Goal: Information Seeking & Learning: Find specific fact

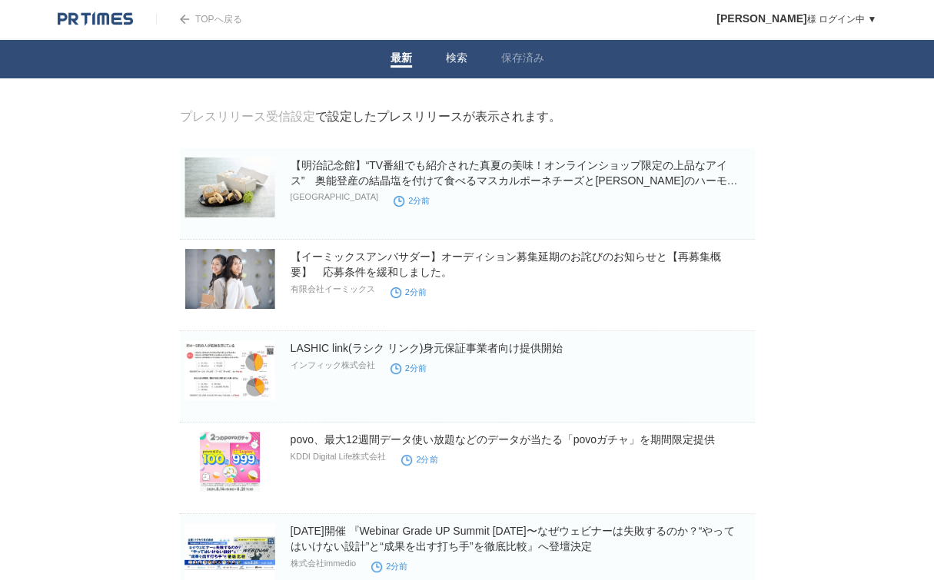
click at [460, 57] on link "検索" at bounding box center [457, 59] width 22 height 16
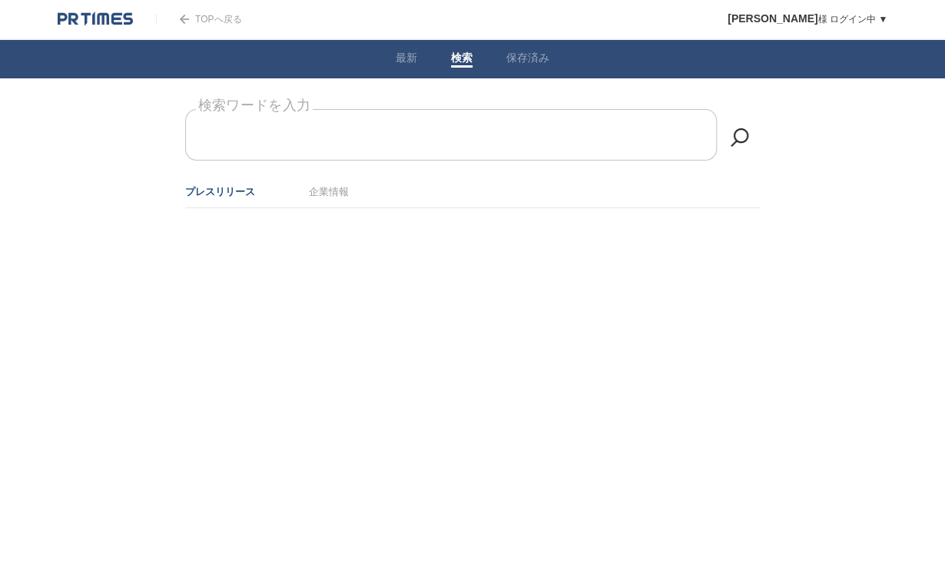
click at [345, 109] on form "検索ワードを入力" at bounding box center [472, 109] width 575 height 0
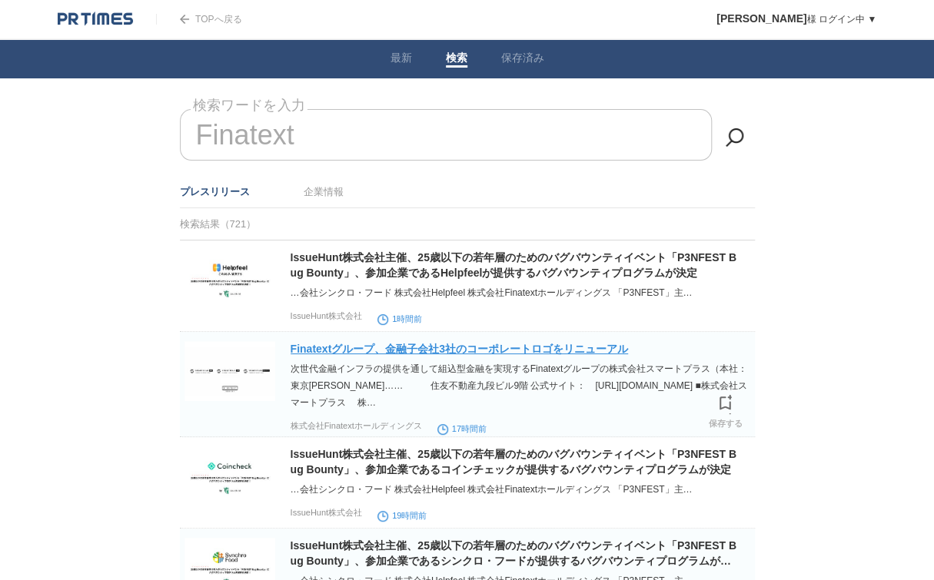
click at [539, 350] on link "Finatextグループ、金融子会社3社のコーポレートロゴをリニューアル" at bounding box center [458, 349] width 337 height 12
click at [367, 131] on input "Finatext" at bounding box center [446, 134] width 532 height 51
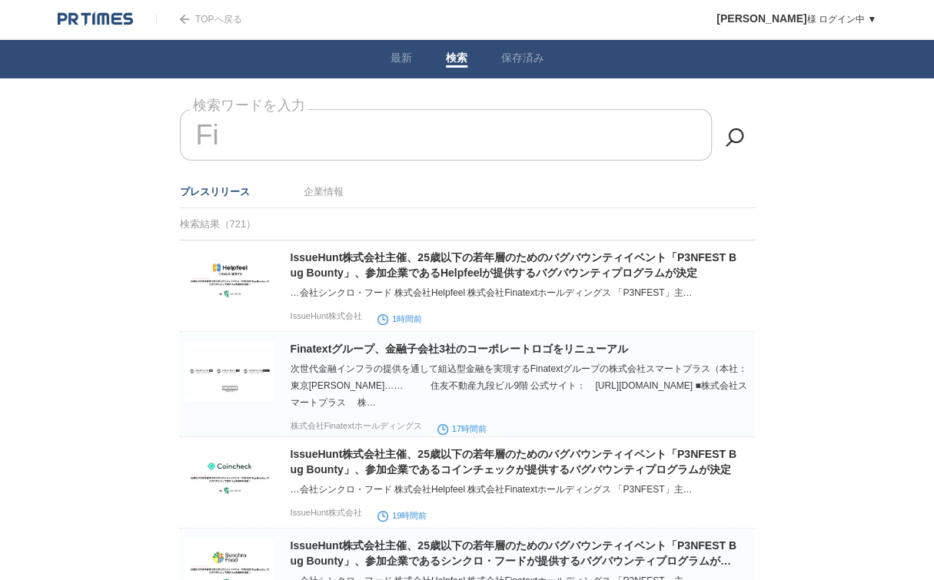
type input "F"
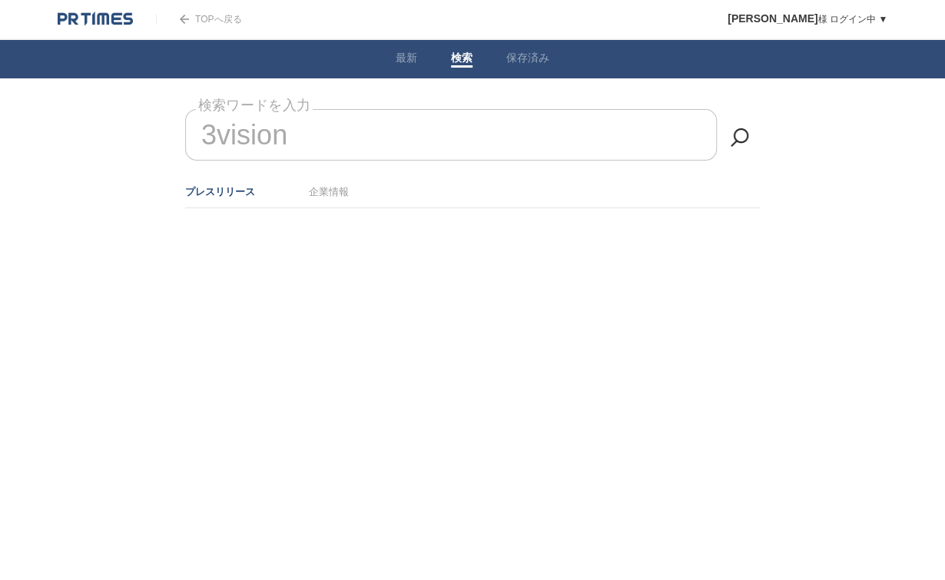
type input "3vision"
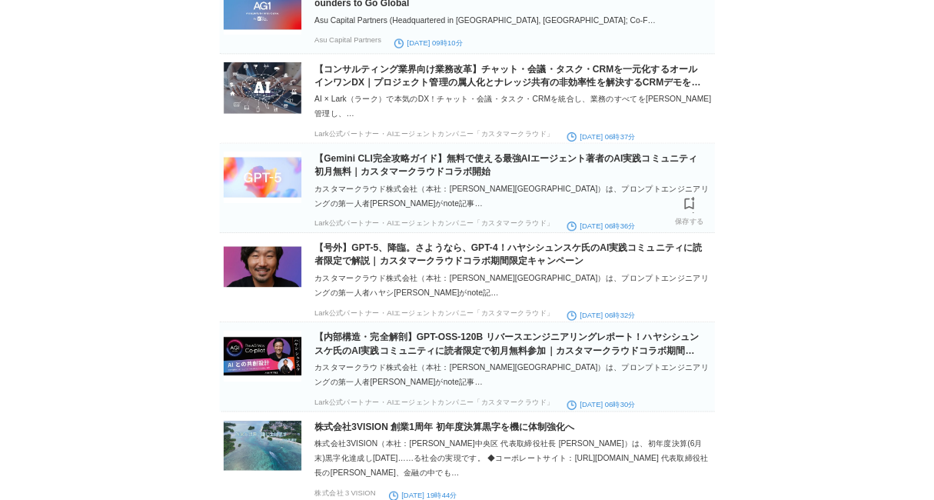
scroll to position [2481, 0]
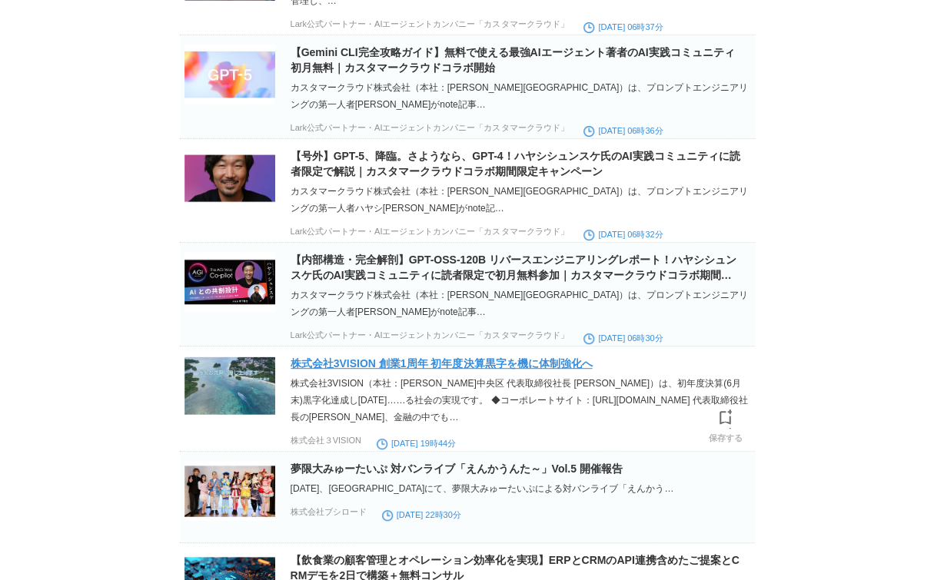
click at [551, 370] on link "株式会社3VISION 創業1周年 初年度決算黒字を機に体制強化へ" at bounding box center [441, 363] width 302 height 12
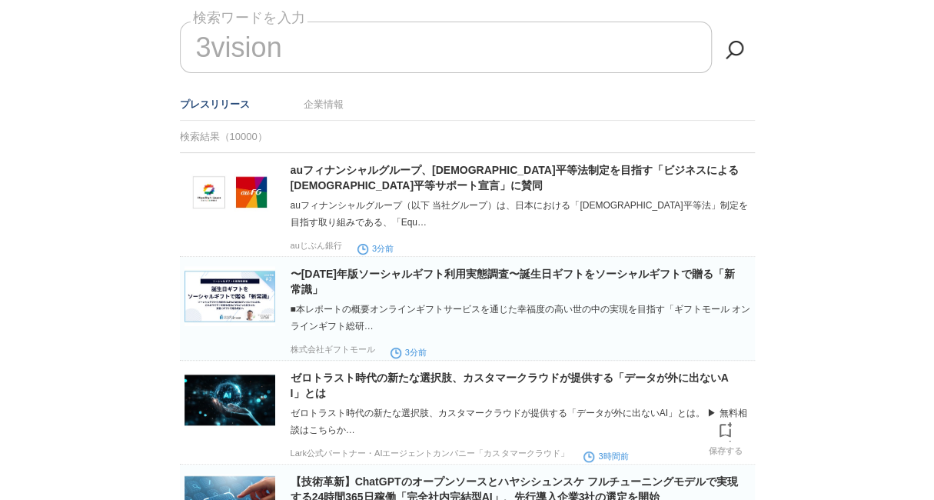
scroll to position [22, 0]
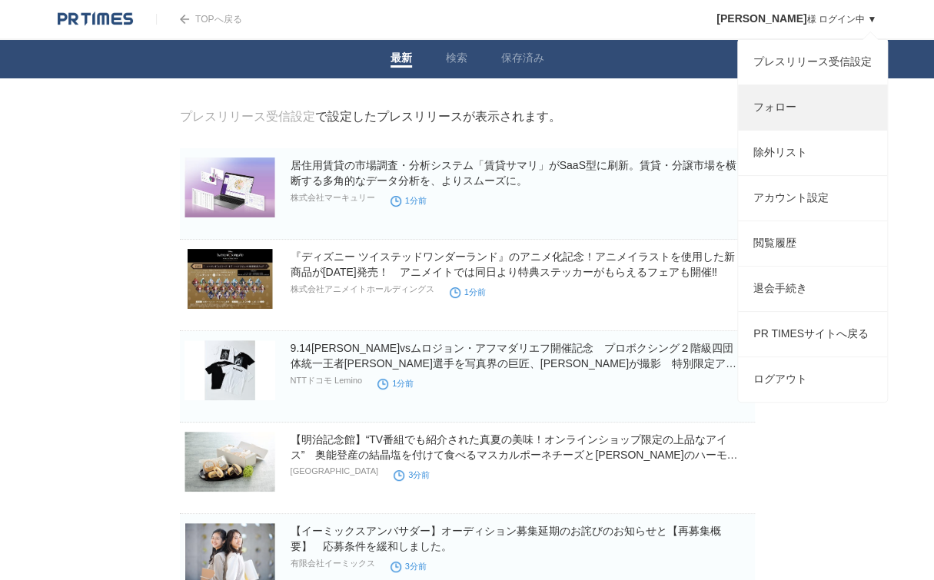
click at [814, 111] on link "フォロー" at bounding box center [812, 107] width 149 height 45
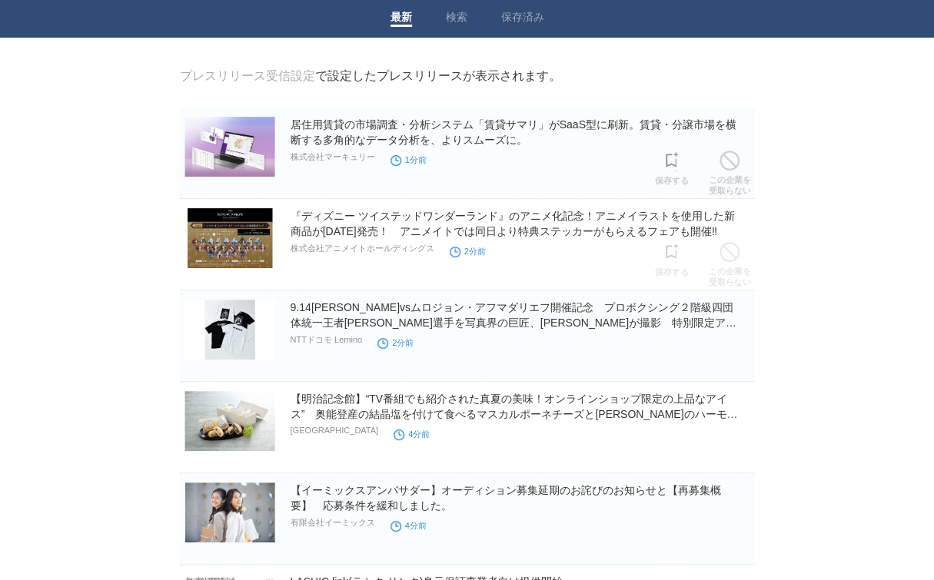
scroll to position [230, 0]
